Goal: Task Accomplishment & Management: Use online tool/utility

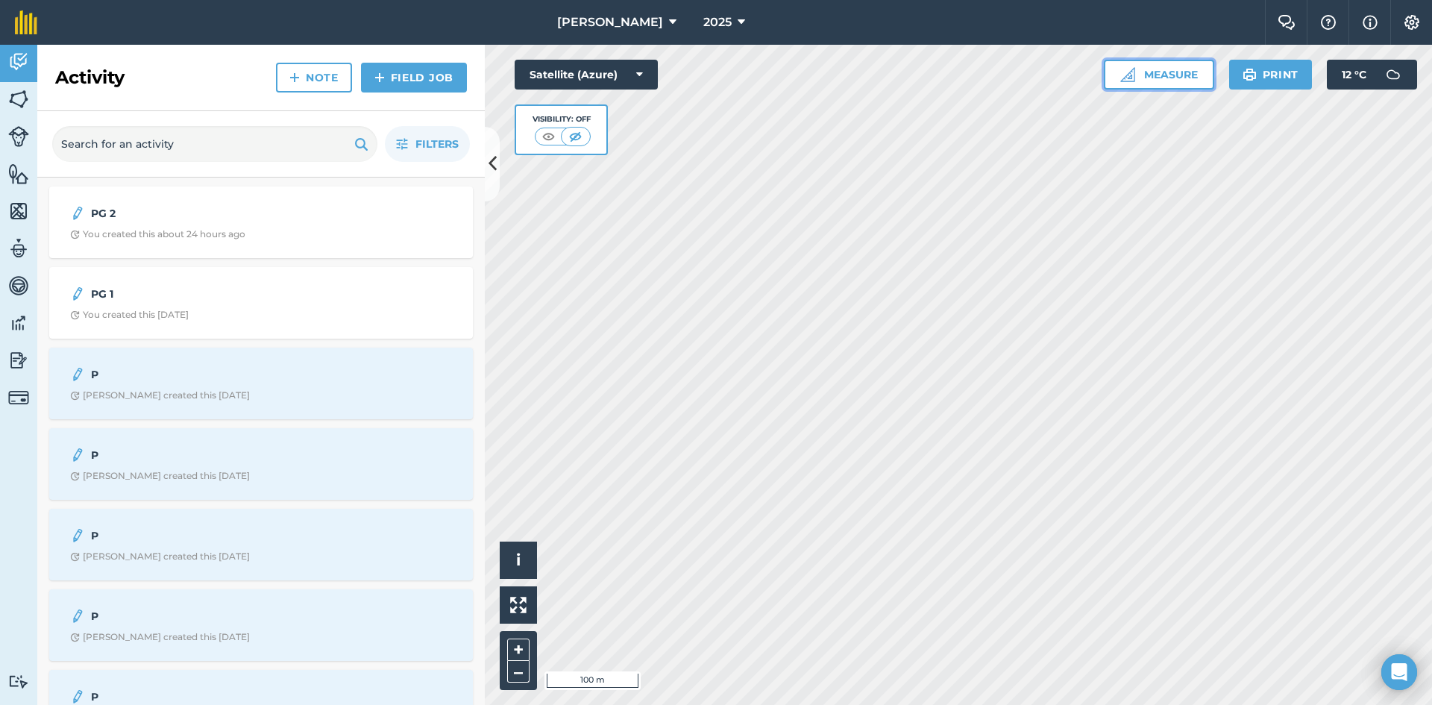
click at [1168, 75] on button "Measure" at bounding box center [1159, 75] width 110 height 30
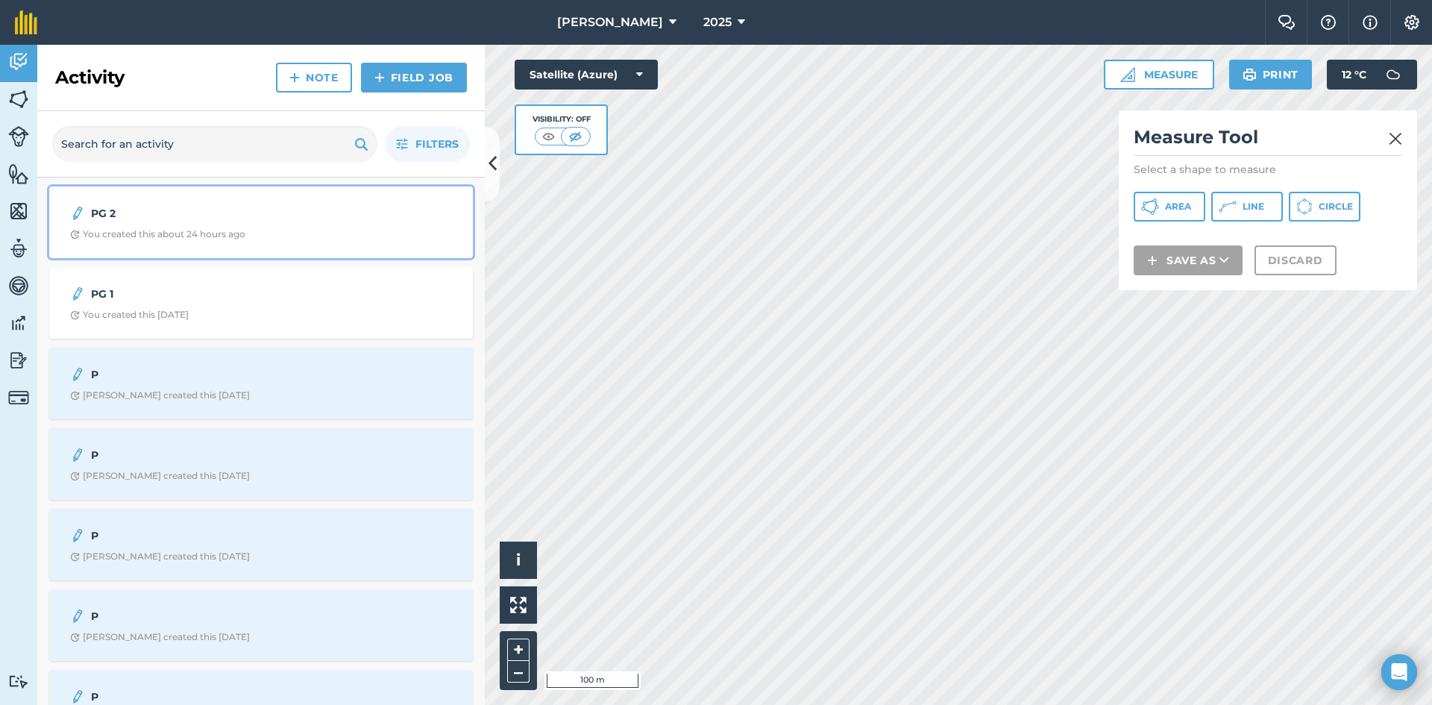
click at [127, 208] on strong "PG 2" at bounding box center [209, 213] width 236 height 16
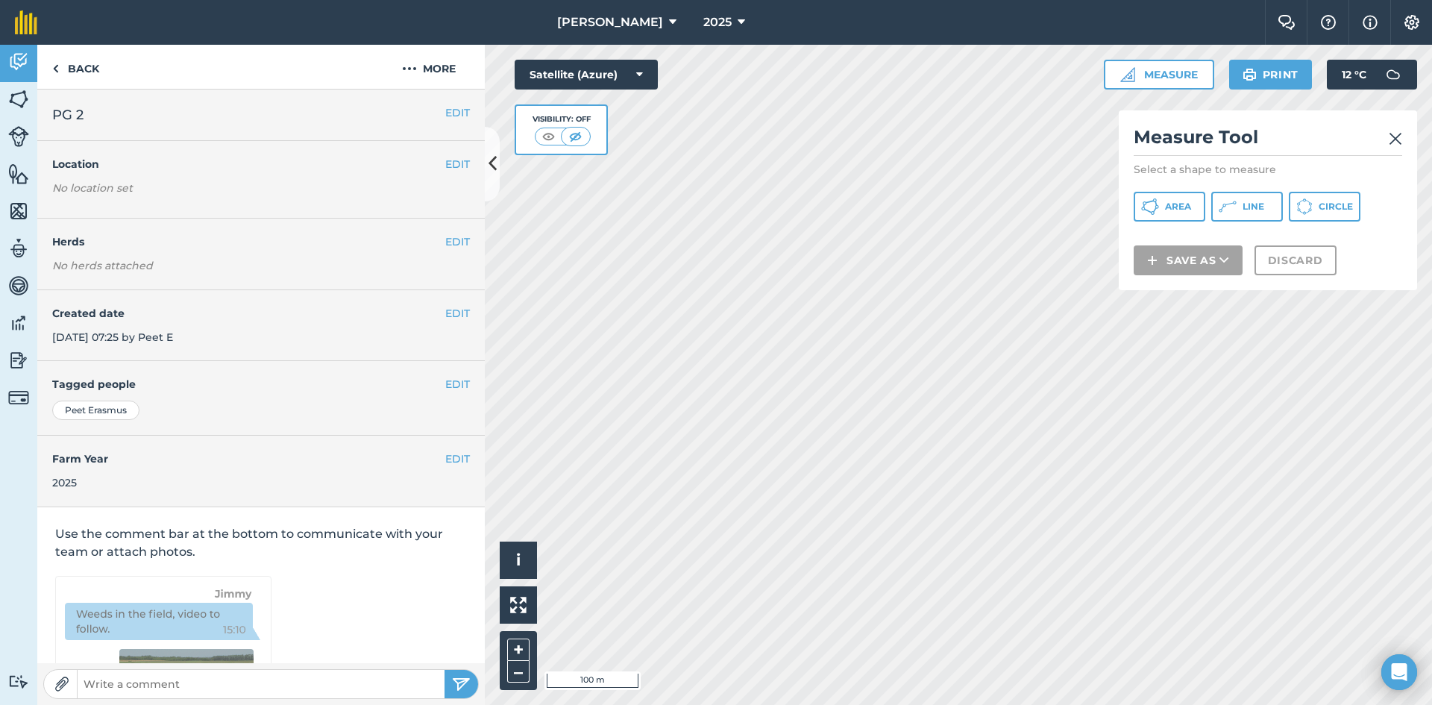
click at [105, 113] on h2 "PG 2" at bounding box center [261, 114] width 418 height 21
click at [107, 111] on h2 "PG 2" at bounding box center [261, 114] width 418 height 21
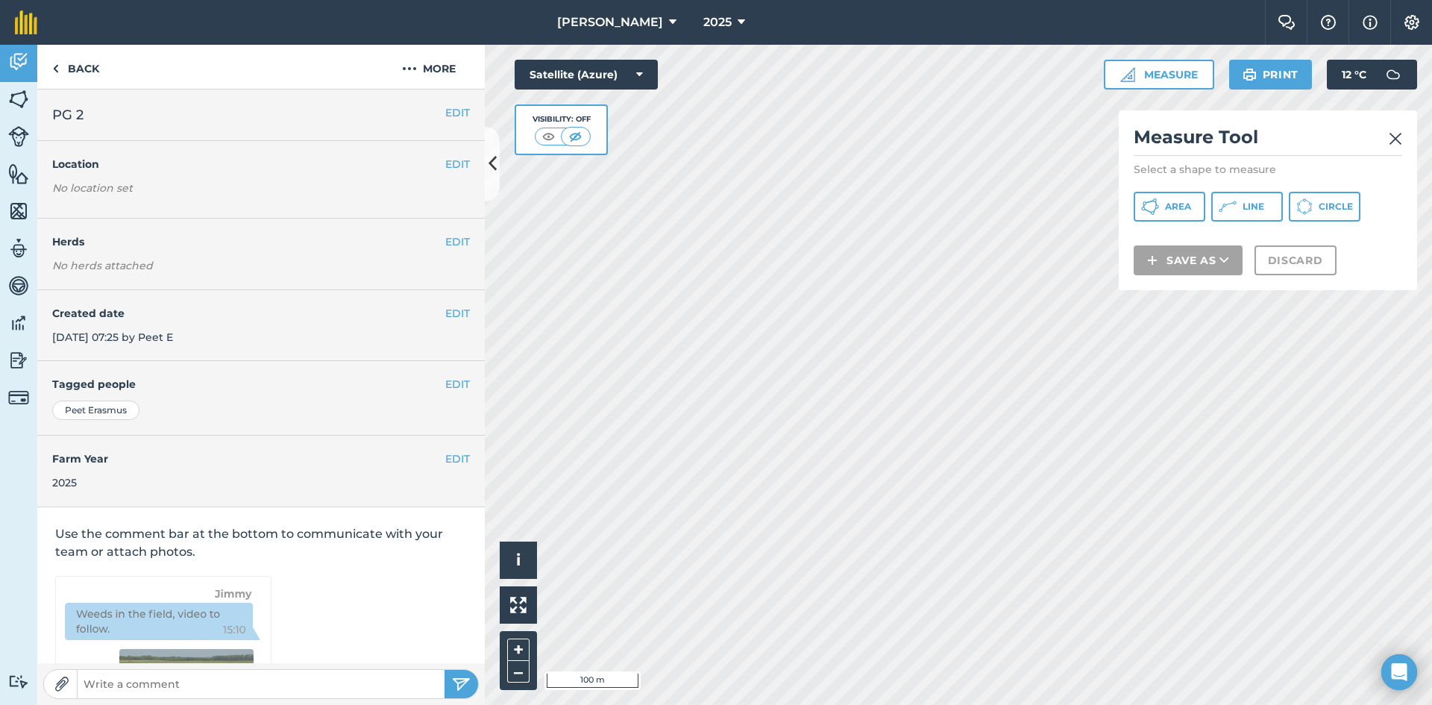
click at [107, 111] on h2 "PG 2" at bounding box center [261, 114] width 418 height 21
click at [23, 93] on img at bounding box center [18, 99] width 21 height 22
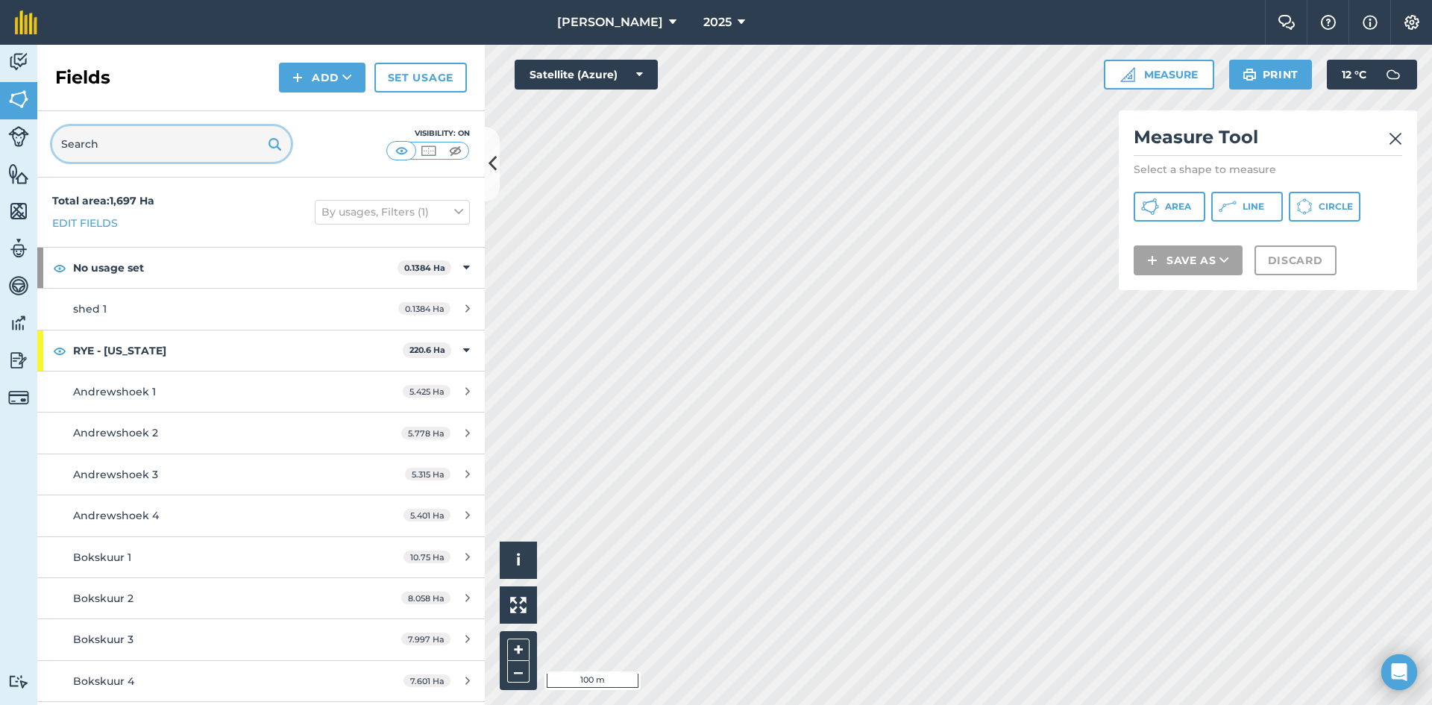
click at [154, 151] on input "text" at bounding box center [171, 144] width 239 height 36
type input "p"
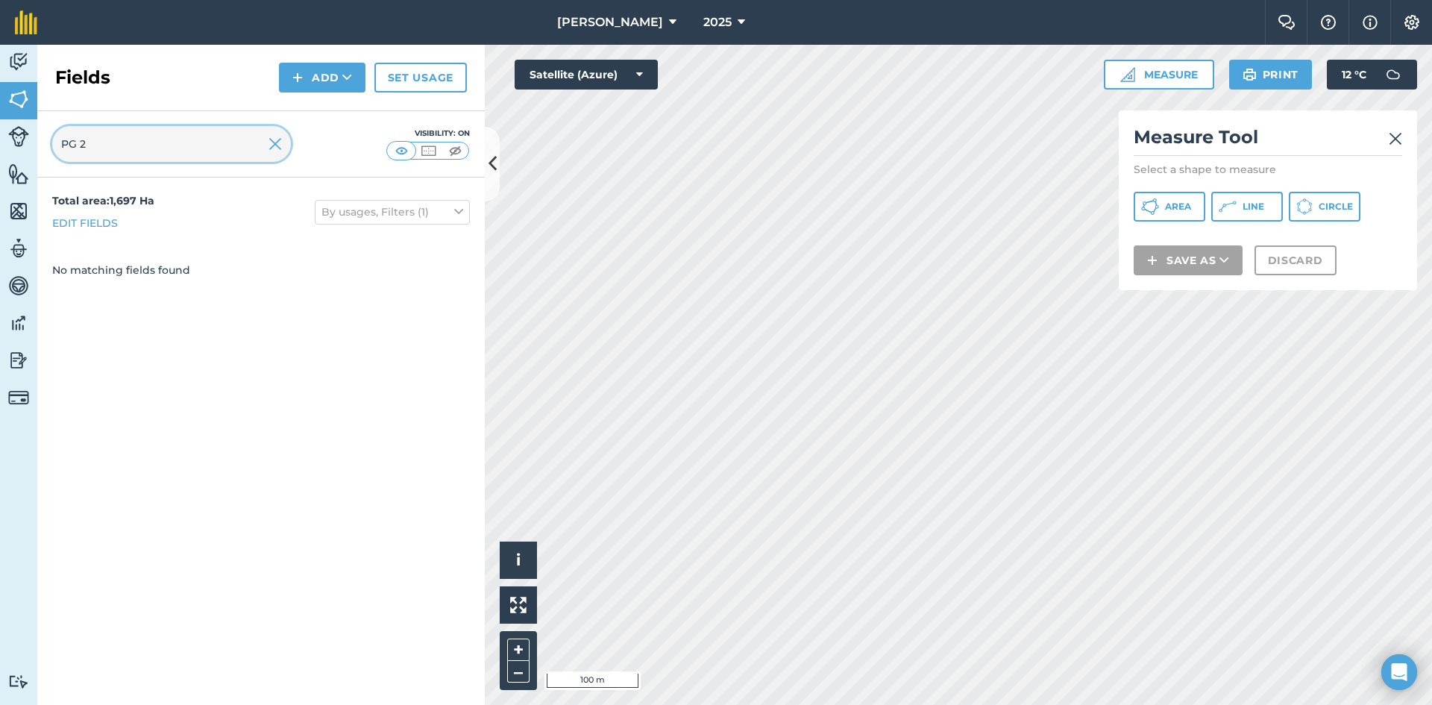
type input "PG 2"
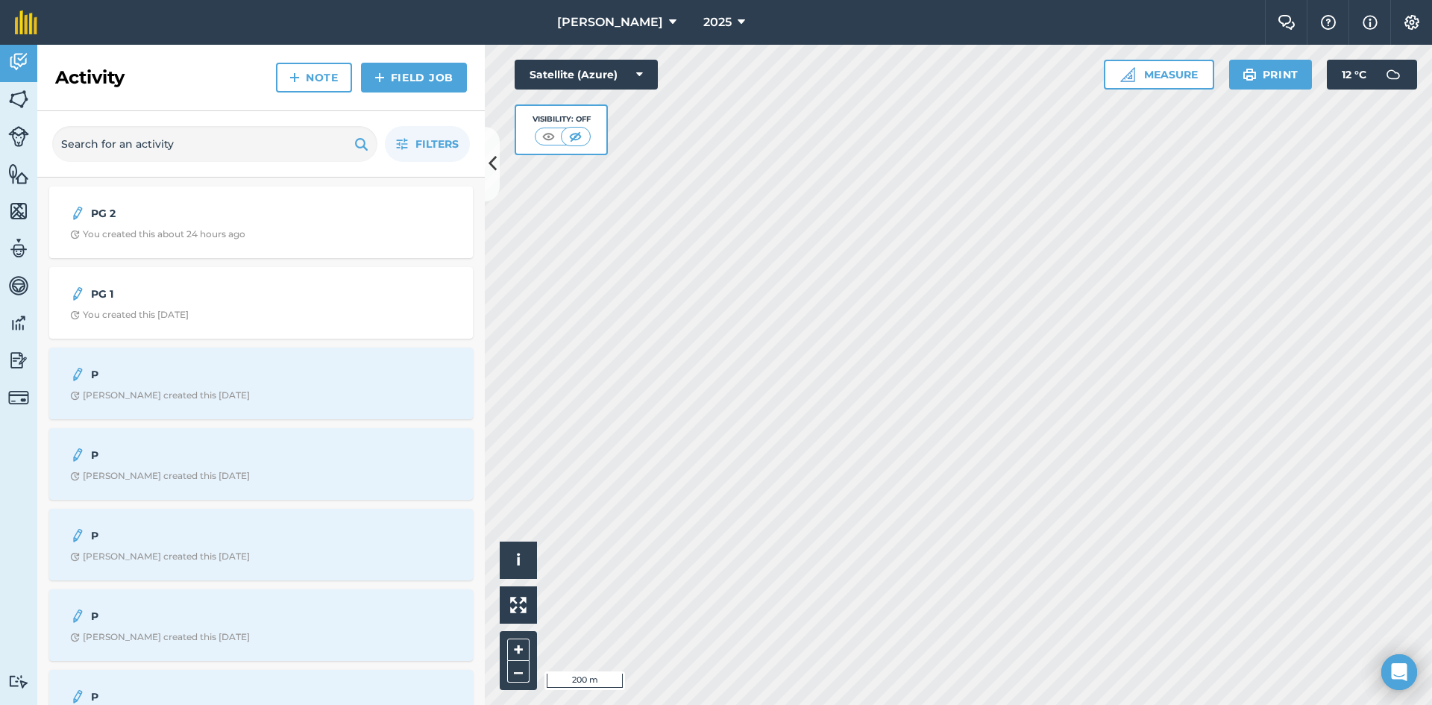
click at [395, 197] on div "Activity Fields Livestock Features Maps Team Vehicles Data Reporting Billing Tu…" at bounding box center [716, 375] width 1432 height 660
click at [1168, 75] on button "Measure" at bounding box center [1159, 75] width 110 height 30
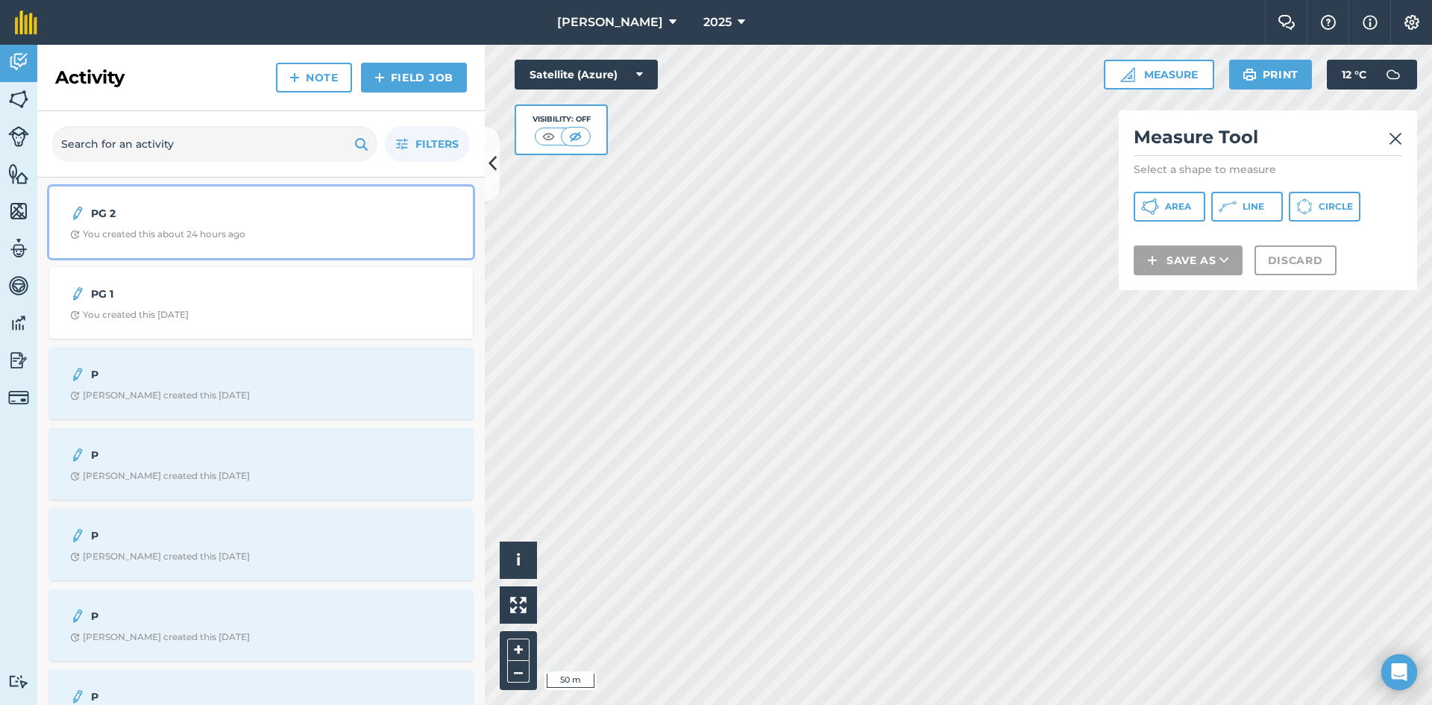
click at [118, 211] on strong "PG 2" at bounding box center [209, 213] width 236 height 16
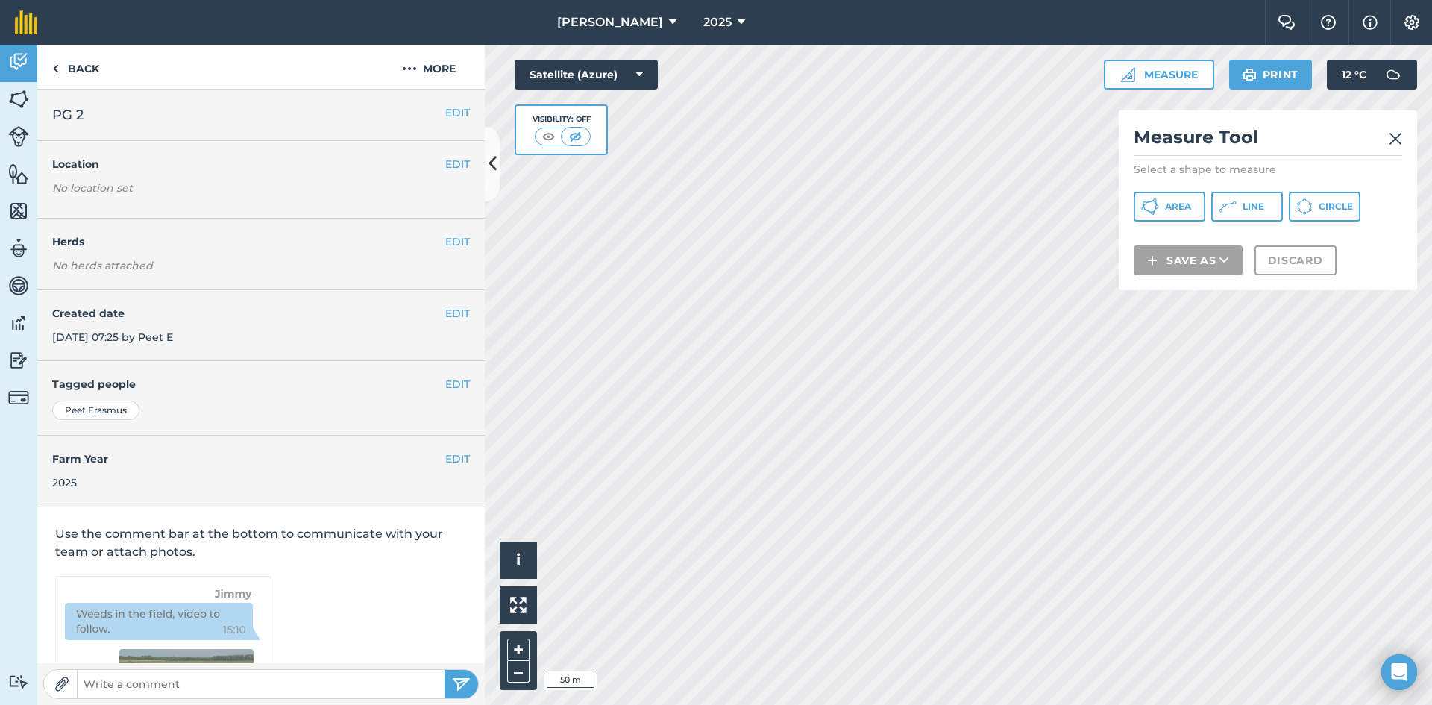
click at [222, 122] on h2 "PG 2" at bounding box center [261, 114] width 418 height 21
click at [222, 121] on h2 "PG 2" at bounding box center [261, 114] width 418 height 21
click at [1244, 208] on span "Line" at bounding box center [1254, 207] width 22 height 12
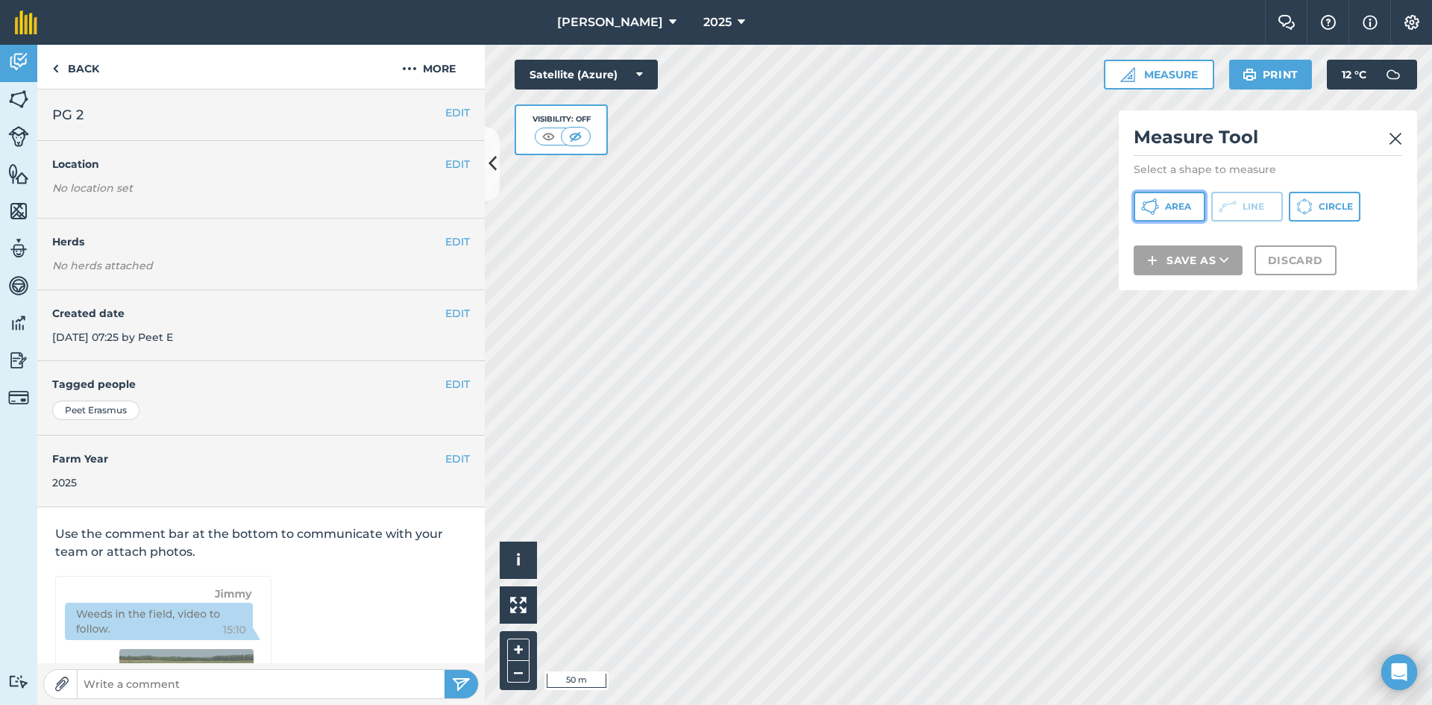
click at [1163, 209] on button "Area" at bounding box center [1170, 207] width 72 height 30
click at [1226, 206] on icon at bounding box center [1228, 207] width 18 height 18
click at [1171, 210] on span "Area" at bounding box center [1178, 207] width 26 height 12
click at [1396, 134] on img at bounding box center [1395, 139] width 13 height 18
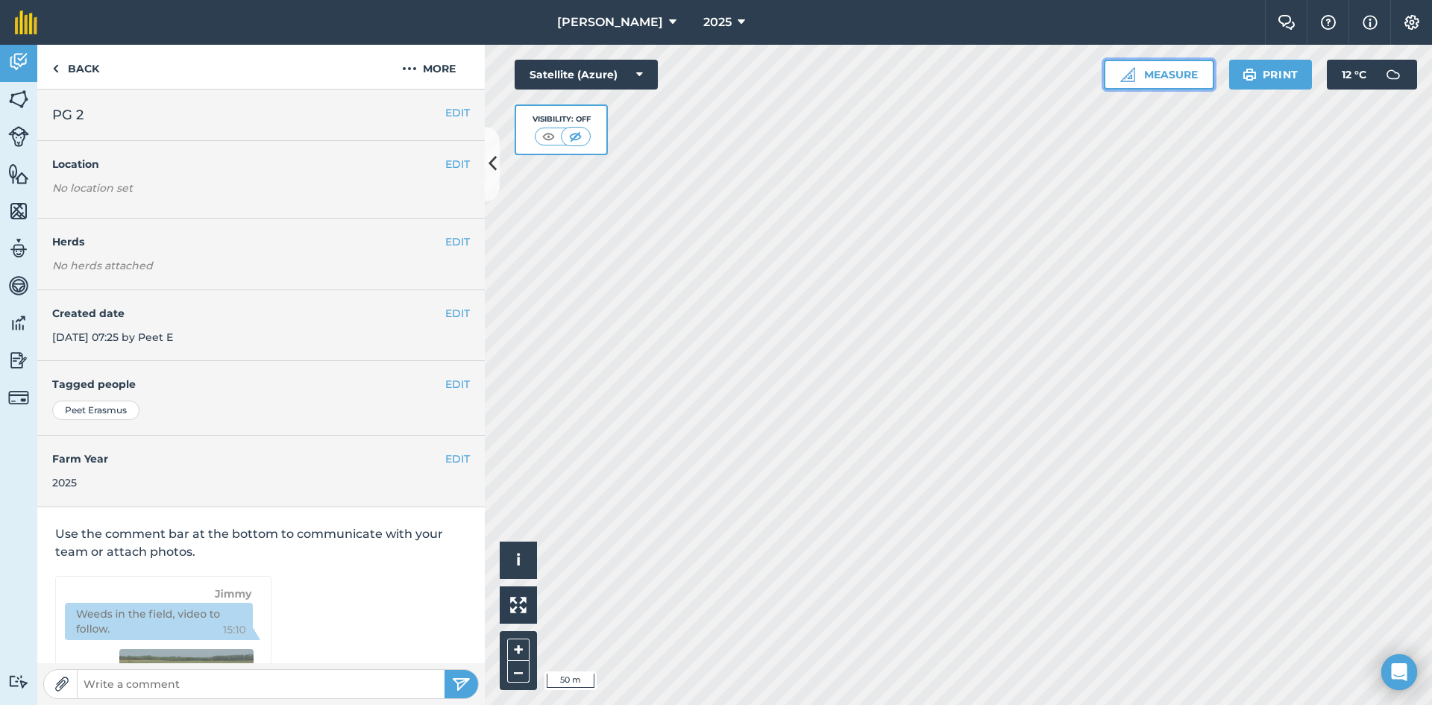
click at [1171, 76] on button "Measure" at bounding box center [1159, 75] width 110 height 30
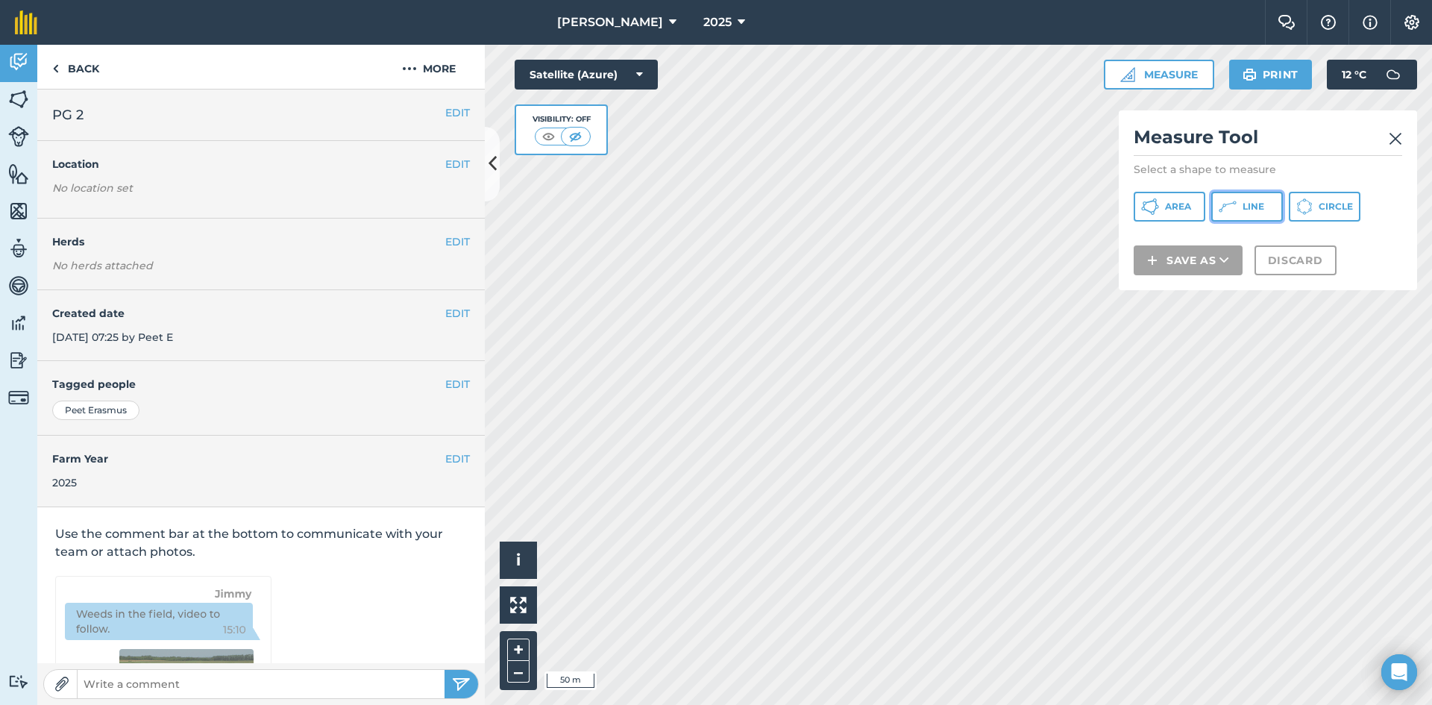
click at [1227, 208] on icon at bounding box center [1228, 207] width 18 height 18
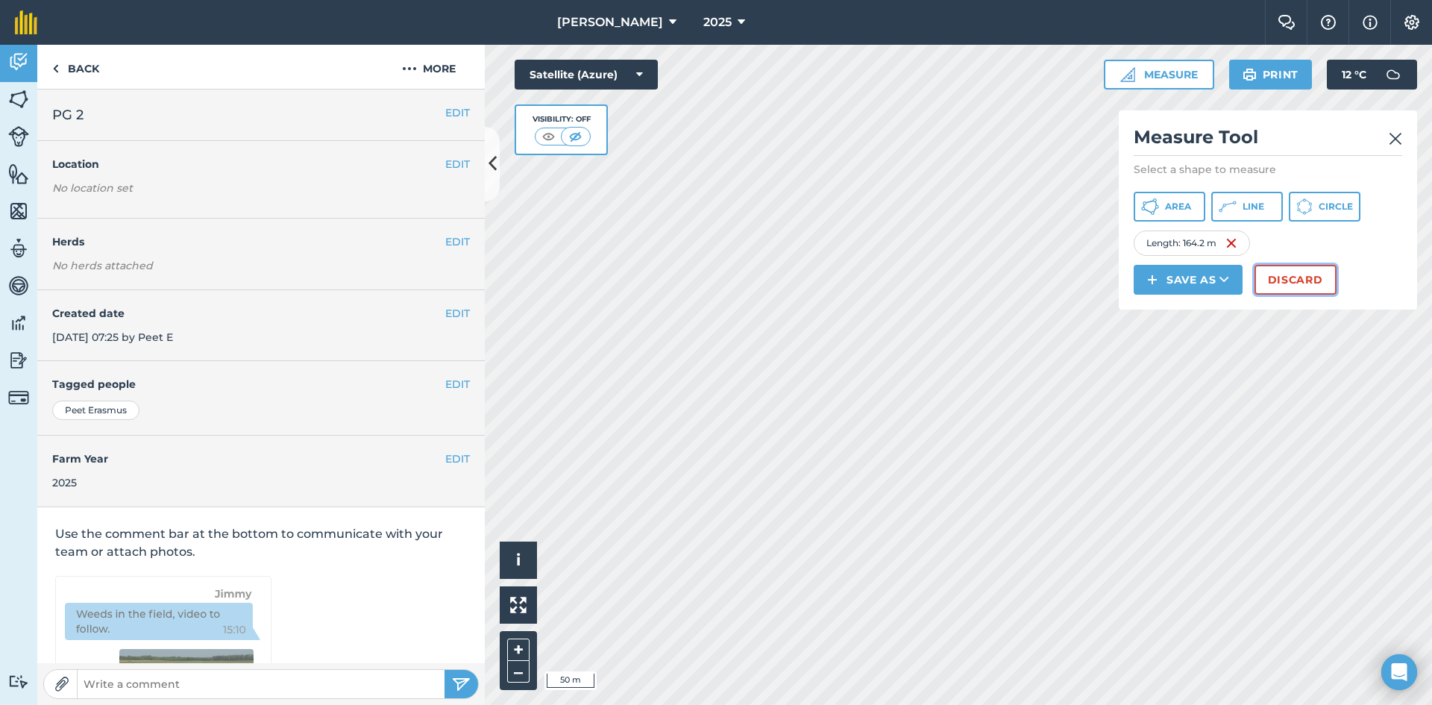
click at [1290, 281] on button "Discard" at bounding box center [1296, 280] width 82 height 30
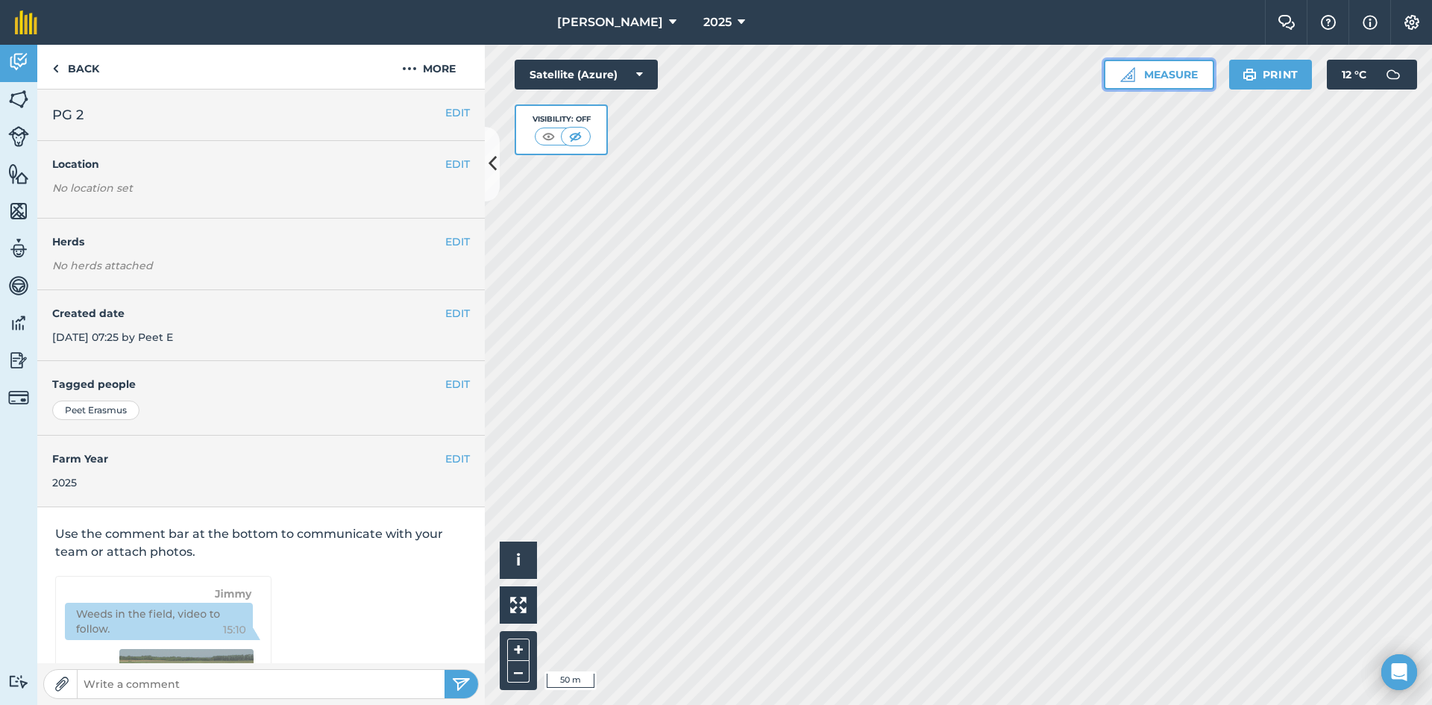
click at [1170, 76] on button "Measure" at bounding box center [1159, 75] width 110 height 30
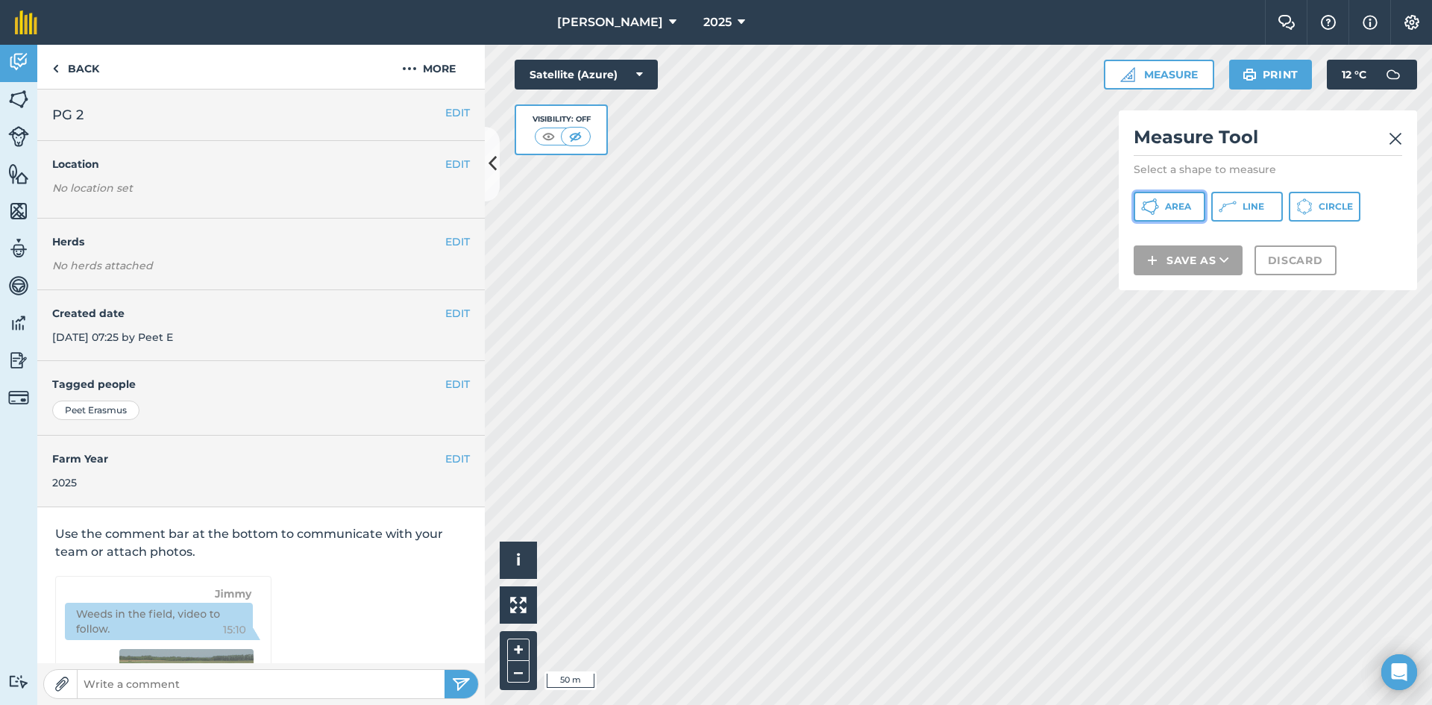
click at [1180, 204] on span "Area" at bounding box center [1178, 207] width 26 height 12
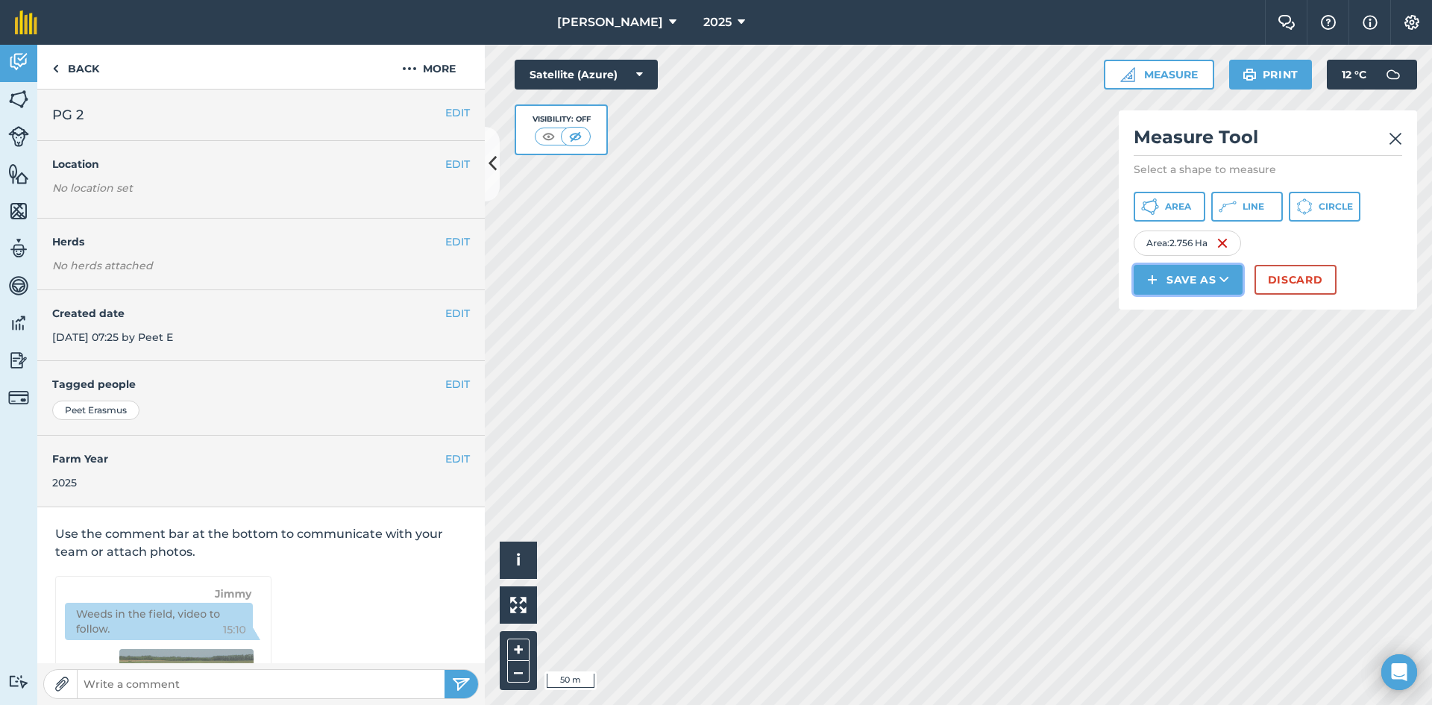
click at [1199, 278] on button "Save as" at bounding box center [1188, 280] width 109 height 30
click at [1196, 380] on link "Note" at bounding box center [1188, 380] width 104 height 33
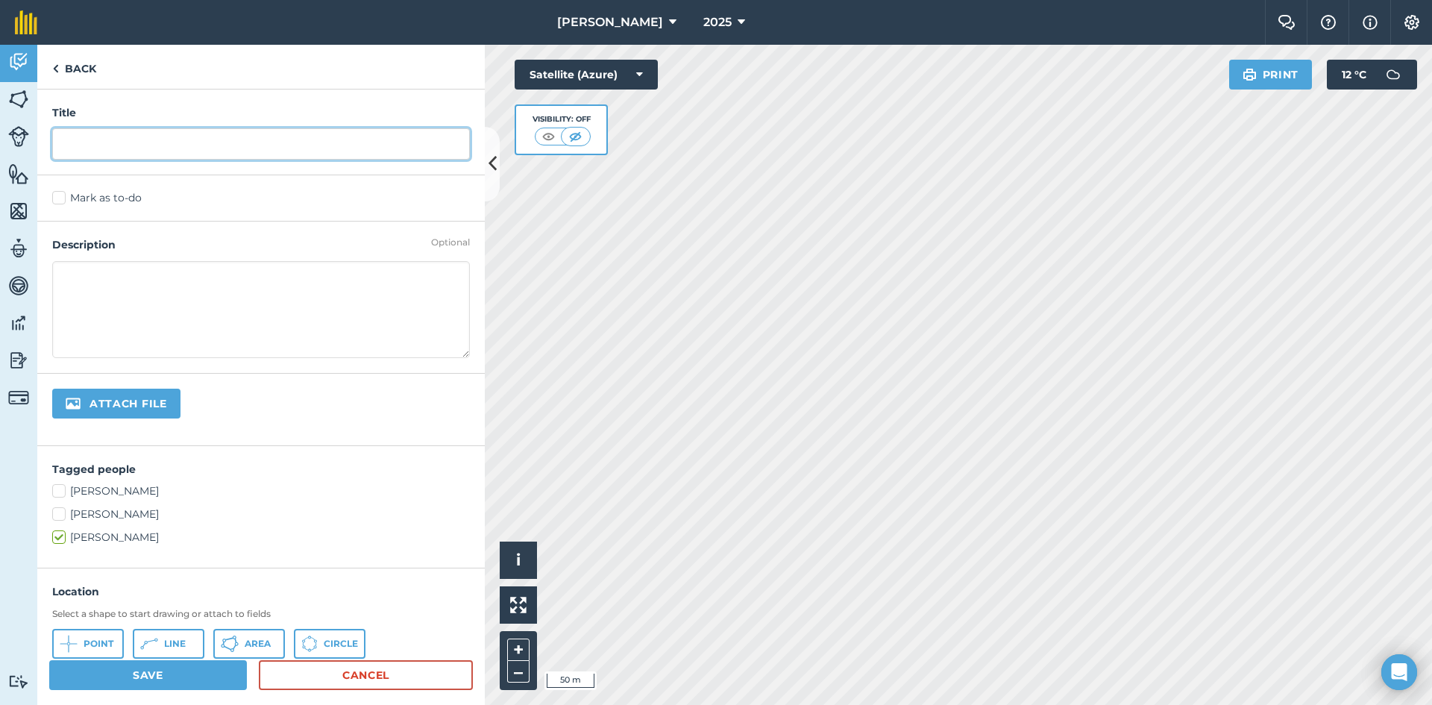
click at [113, 144] on input "text" at bounding box center [261, 143] width 418 height 31
type input "PG 3"
click at [244, 650] on button "Area" at bounding box center [249, 644] width 72 height 30
click at [192, 669] on button "Save" at bounding box center [148, 675] width 198 height 30
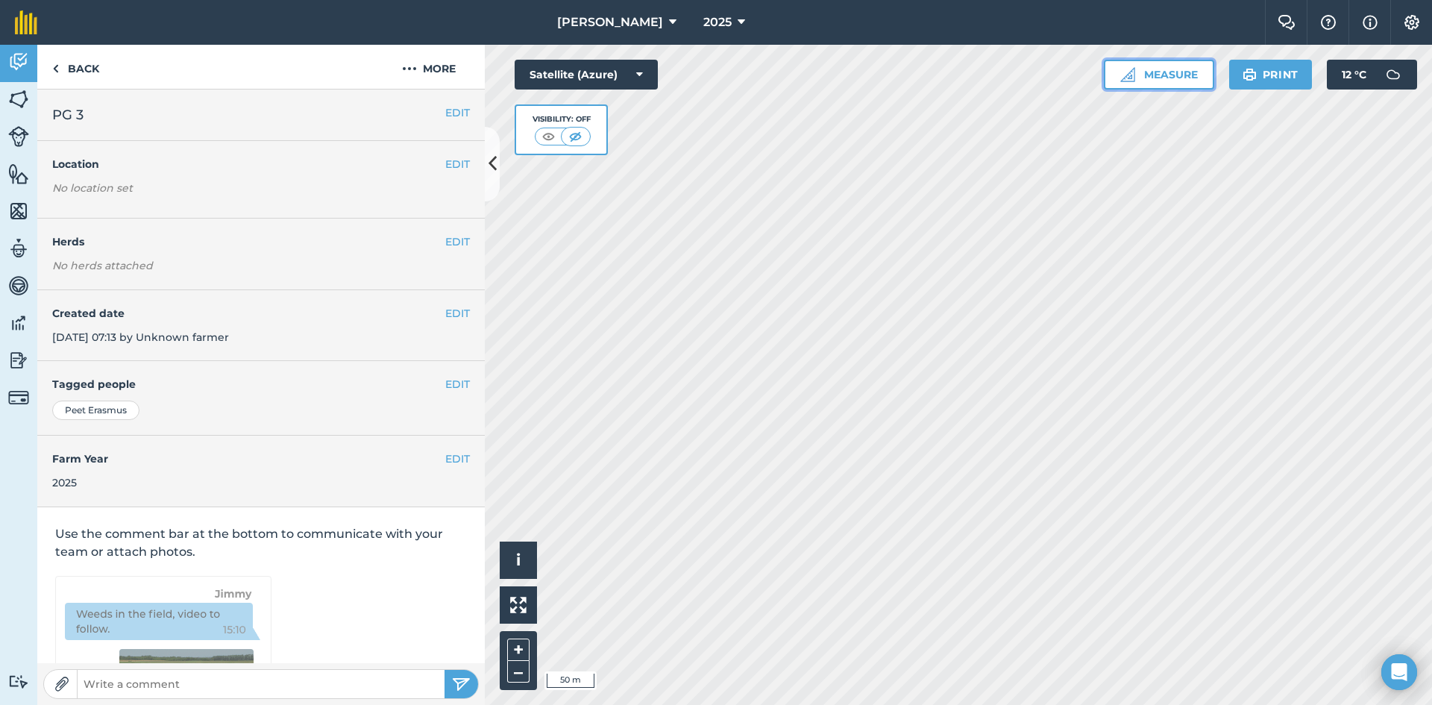
click at [1155, 80] on button "Measure" at bounding box center [1159, 75] width 110 height 30
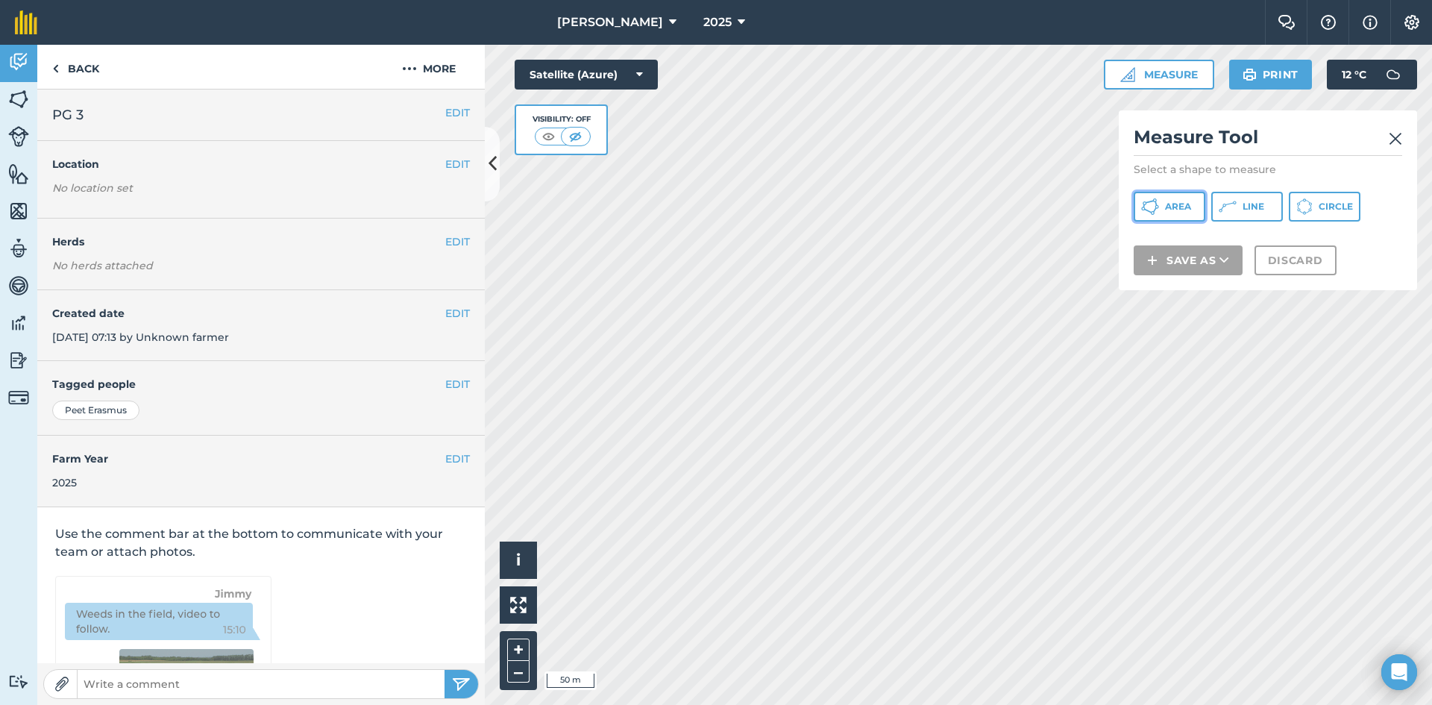
drag, startPoint x: 1185, startPoint y: 207, endPoint x: 1152, endPoint y: 213, distance: 32.8
click at [1184, 207] on span "Area" at bounding box center [1178, 207] width 26 height 12
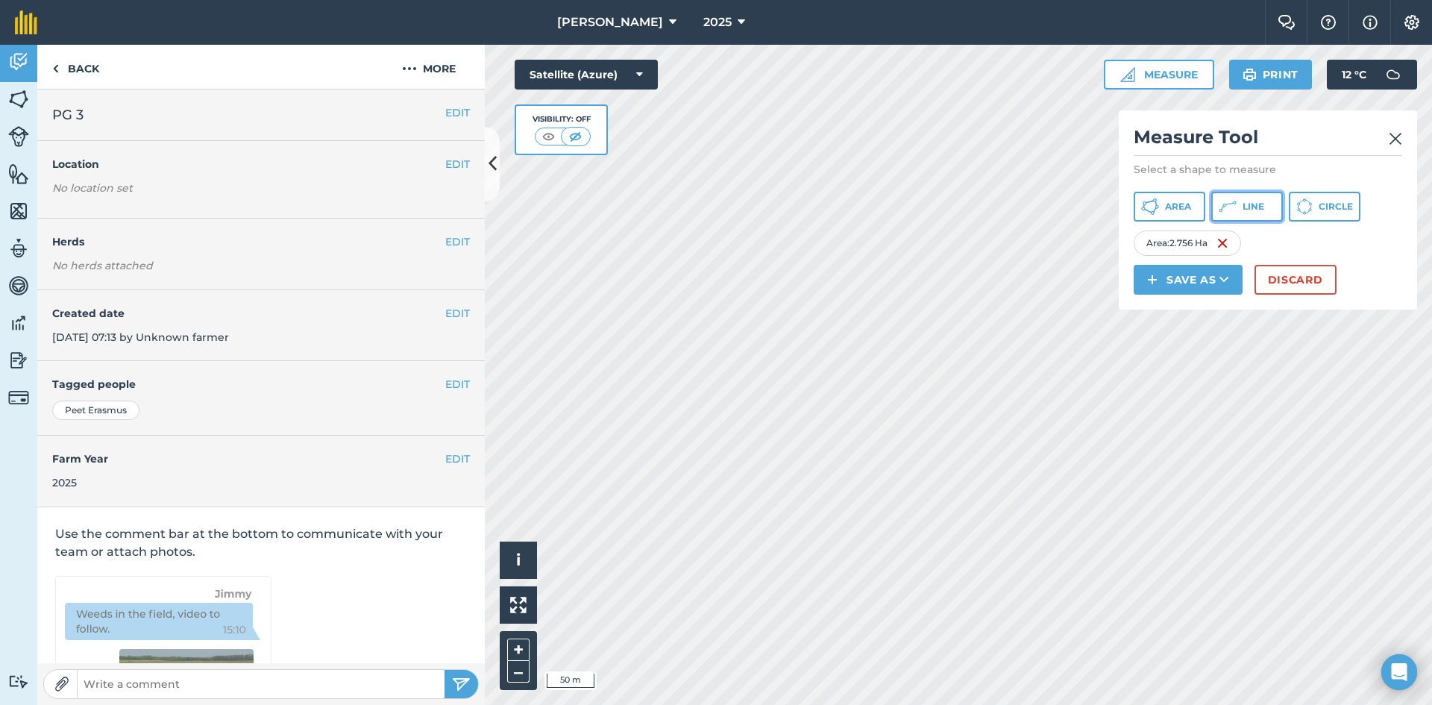
click at [1249, 210] on span "Line" at bounding box center [1254, 207] width 22 height 12
click at [1291, 279] on button "Discard" at bounding box center [1296, 280] width 82 height 30
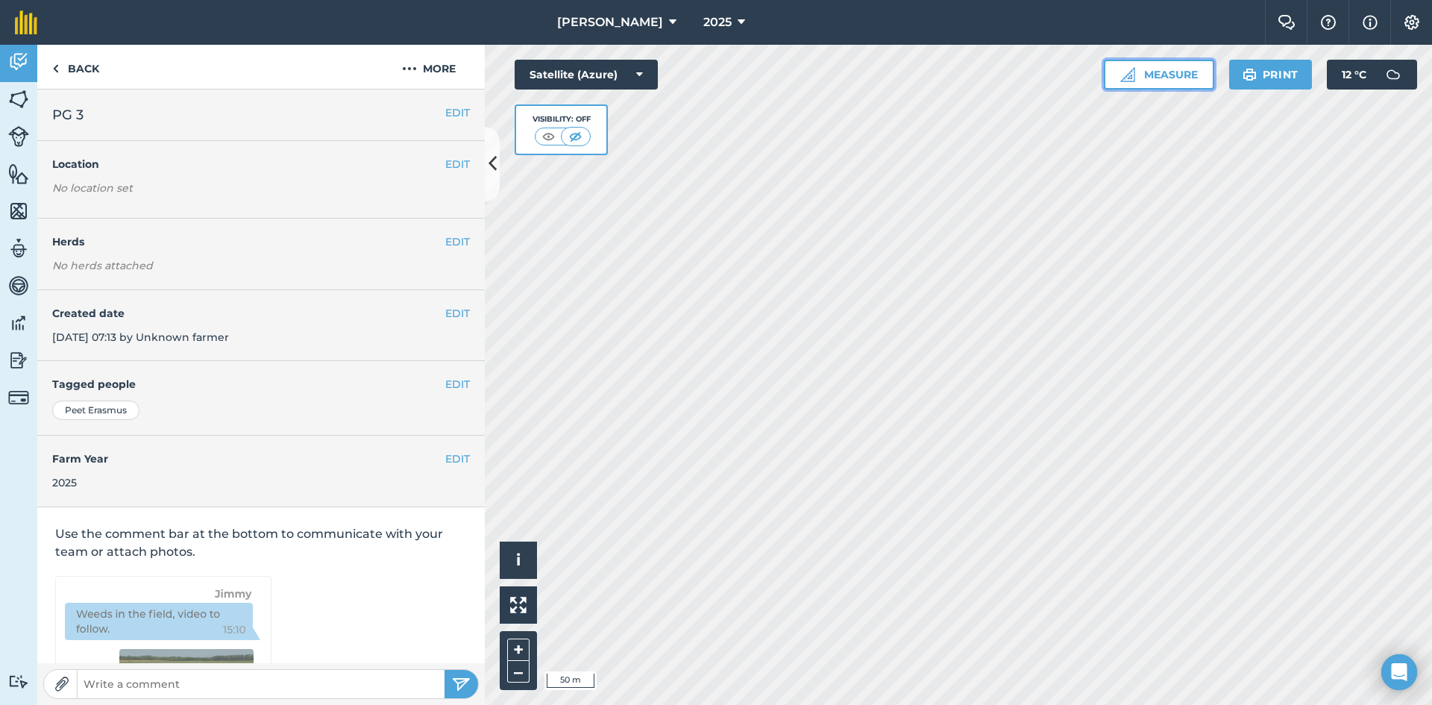
click at [1164, 79] on button "Measure" at bounding box center [1159, 75] width 110 height 30
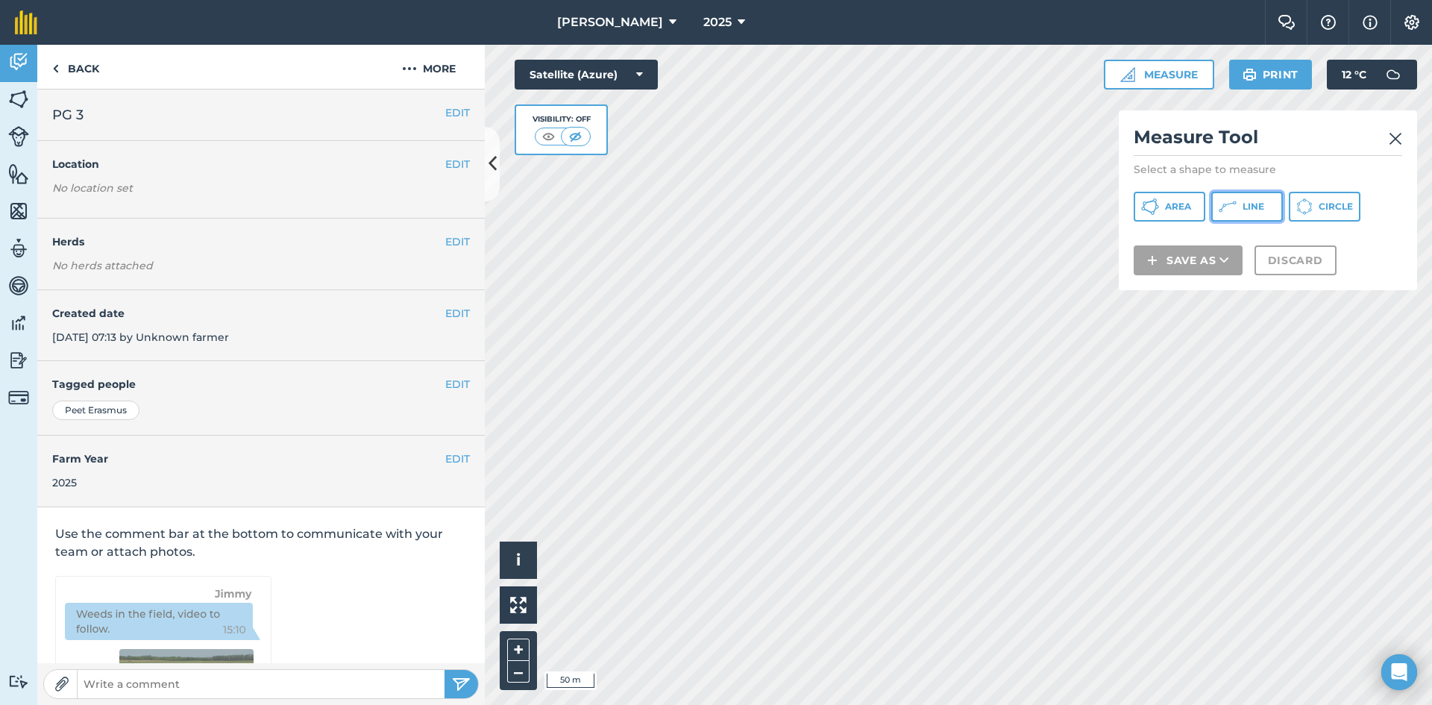
click at [1227, 207] on icon at bounding box center [1228, 207] width 18 height 18
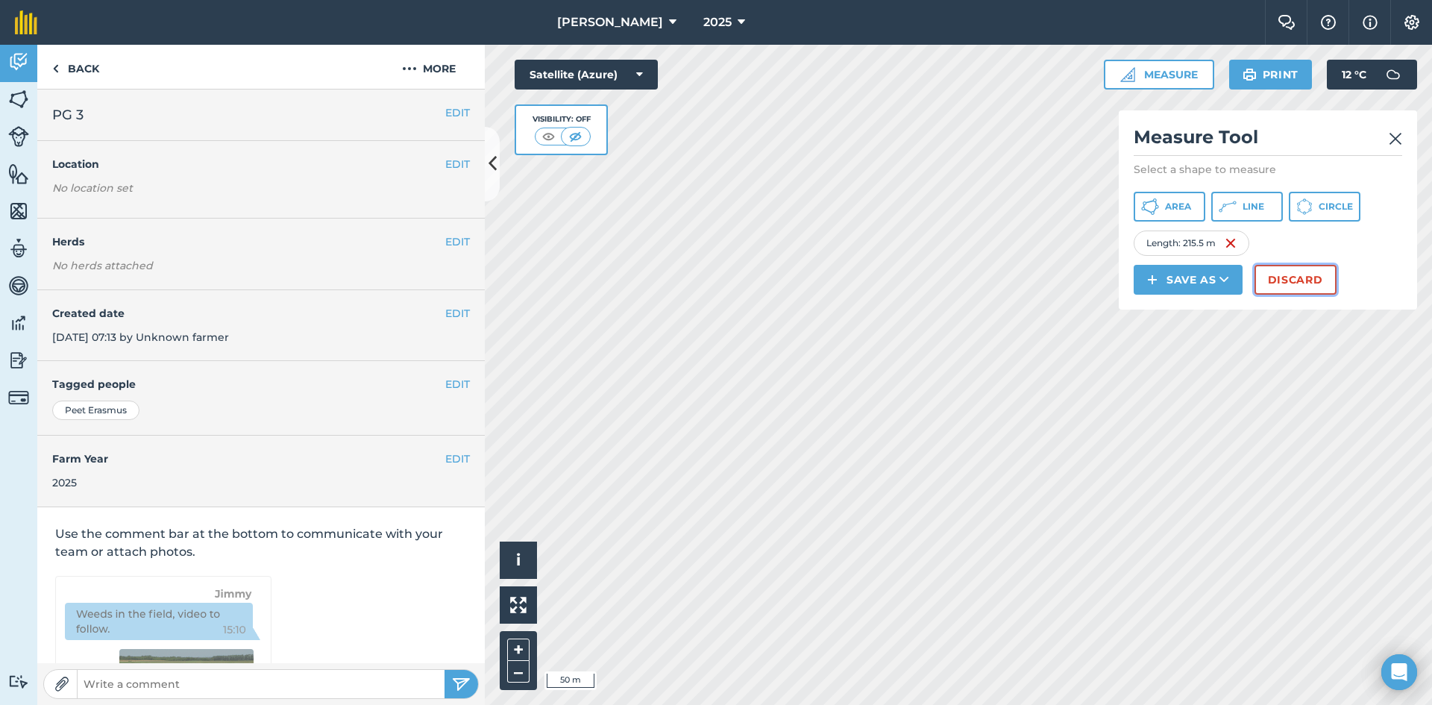
click at [1303, 275] on button "Discard" at bounding box center [1296, 280] width 82 height 30
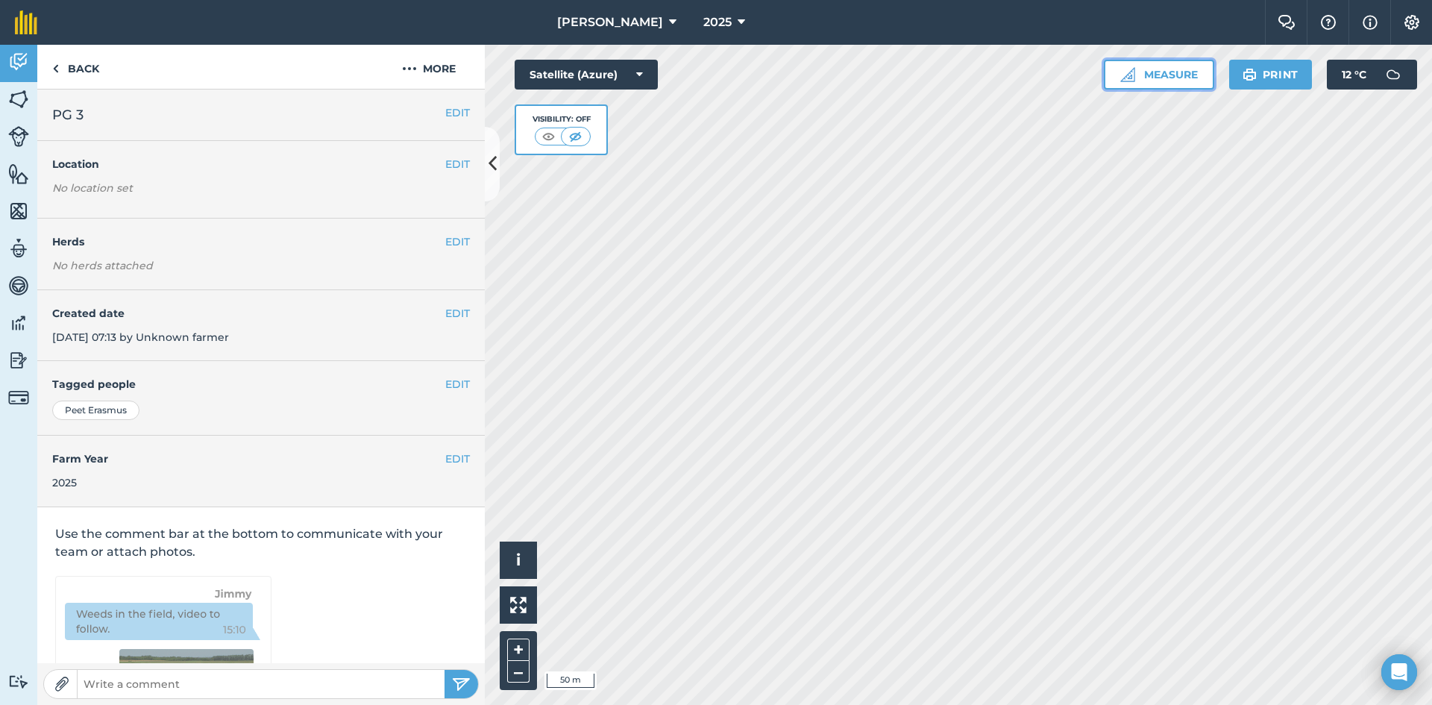
click at [1173, 75] on button "Measure" at bounding box center [1159, 75] width 110 height 30
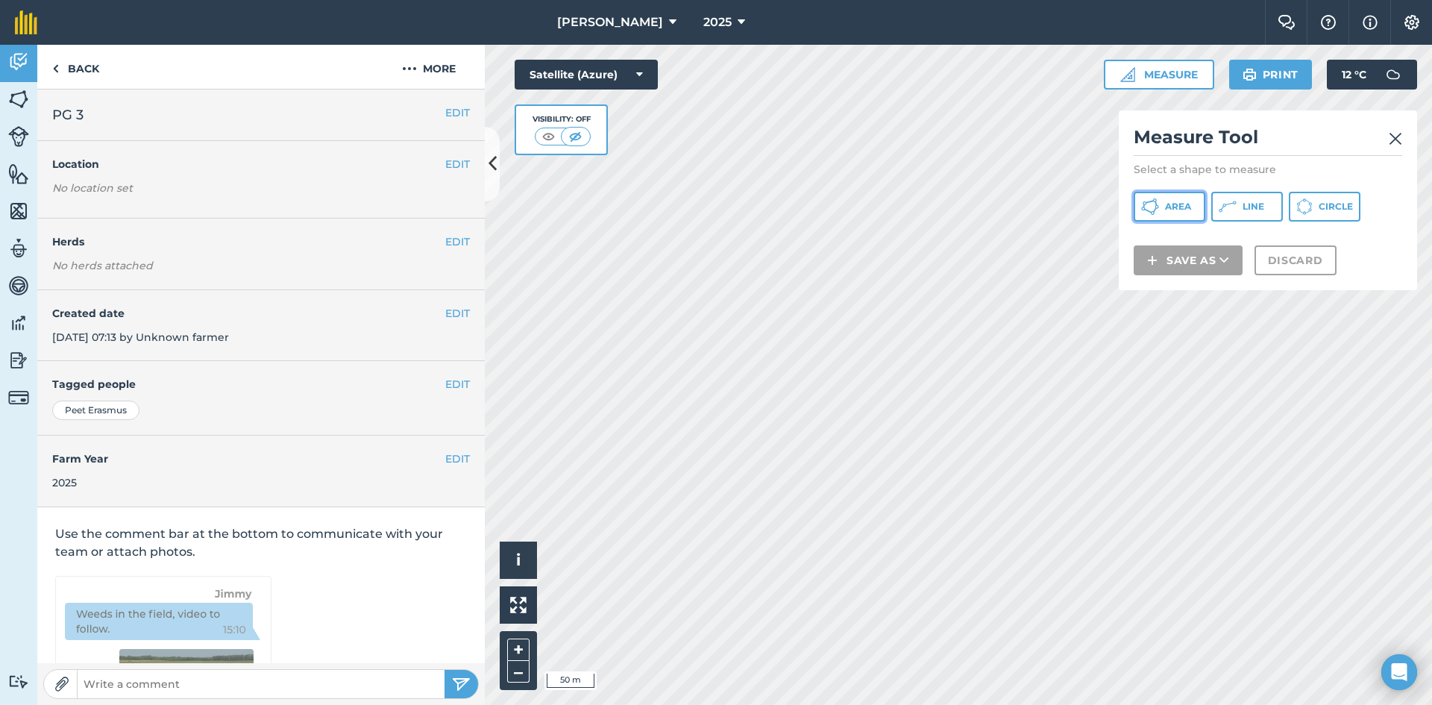
click at [1186, 210] on span "Area" at bounding box center [1178, 207] width 26 height 12
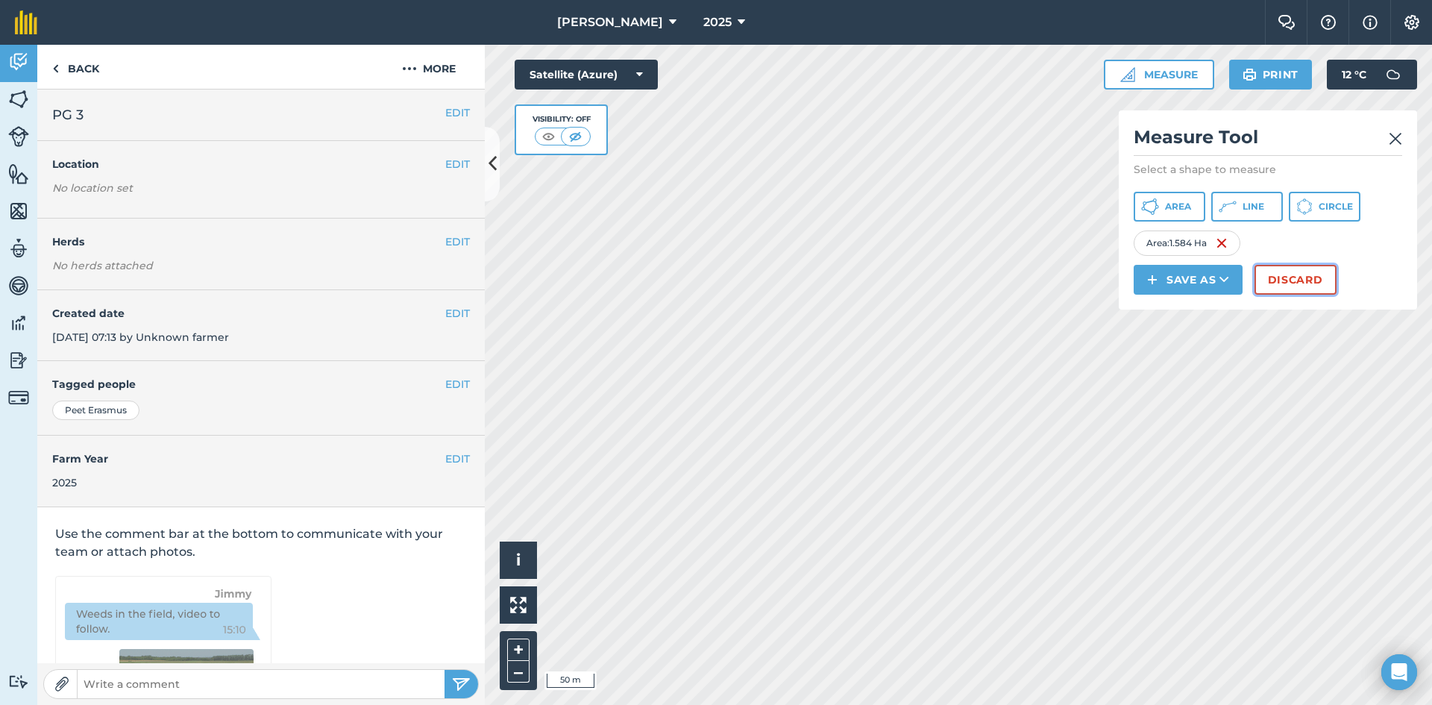
click at [1308, 285] on button "Discard" at bounding box center [1296, 280] width 82 height 30
